Goal: Transaction & Acquisition: Download file/media

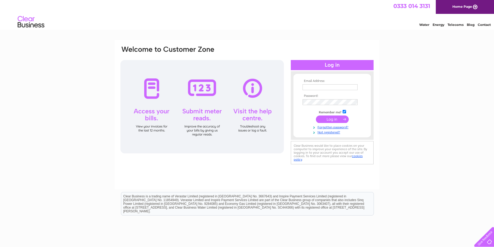
type input "[PERSON_NAME][EMAIL_ADDRESS][PERSON_NAME][PERSON_NAME][DOMAIN_NAME]"
click at [331, 119] on input "submit" at bounding box center [332, 119] width 33 height 7
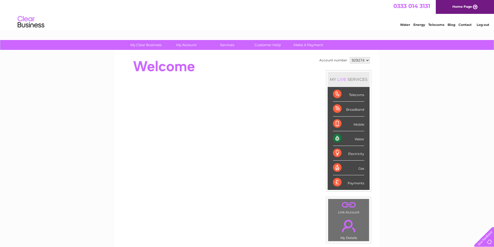
click at [356, 139] on div "Water" at bounding box center [348, 138] width 31 height 15
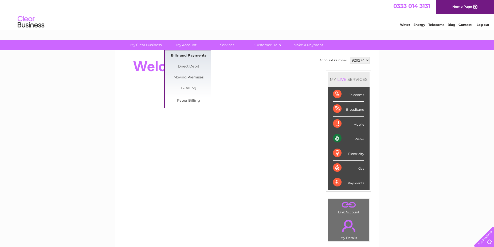
click at [194, 55] on link "Bills and Payments" at bounding box center [189, 55] width 44 height 11
click at [199, 56] on link "Bills and Payments" at bounding box center [189, 55] width 44 height 11
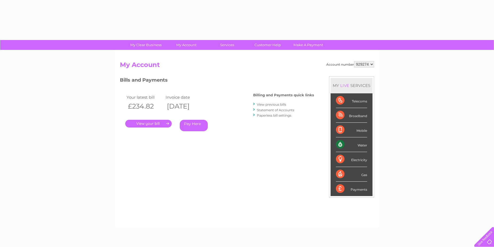
click at [150, 124] on link "." at bounding box center [148, 124] width 46 height 8
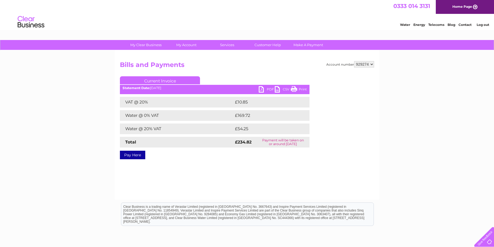
click at [262, 89] on link "PDF" at bounding box center [267, 90] width 16 height 8
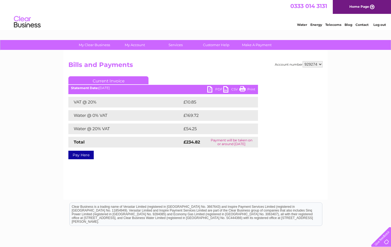
click at [266, 91] on div "Account number 929274 Bills and Payments Current Invoice PDF CSV Print £10.85" at bounding box center [195, 109] width 254 height 96
